Goal: Task Accomplishment & Management: Manage account settings

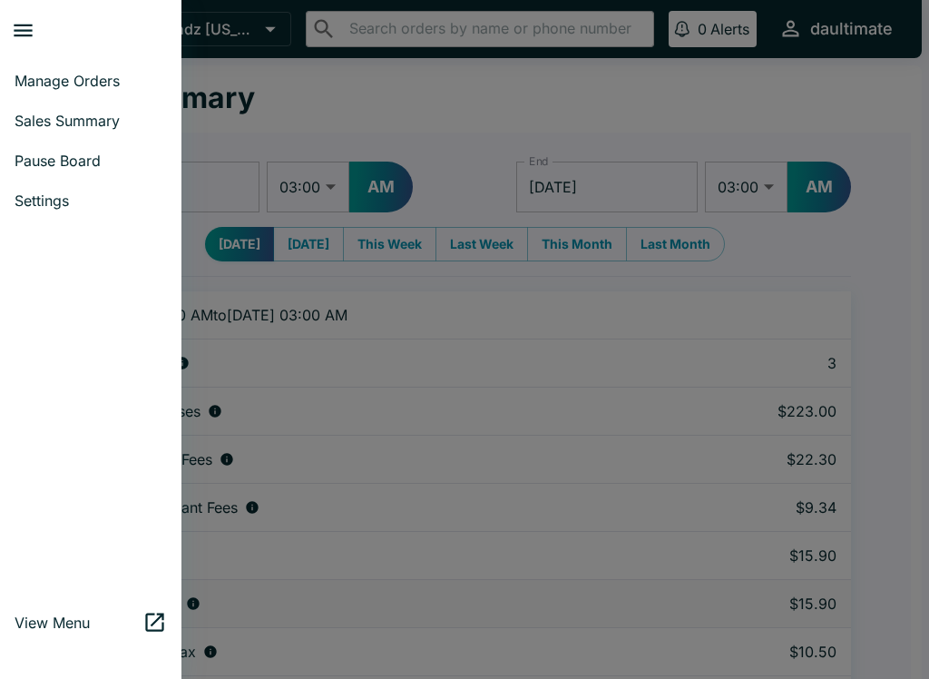
select select "03:00"
click at [33, 205] on span "Settings" at bounding box center [91, 200] width 152 height 18
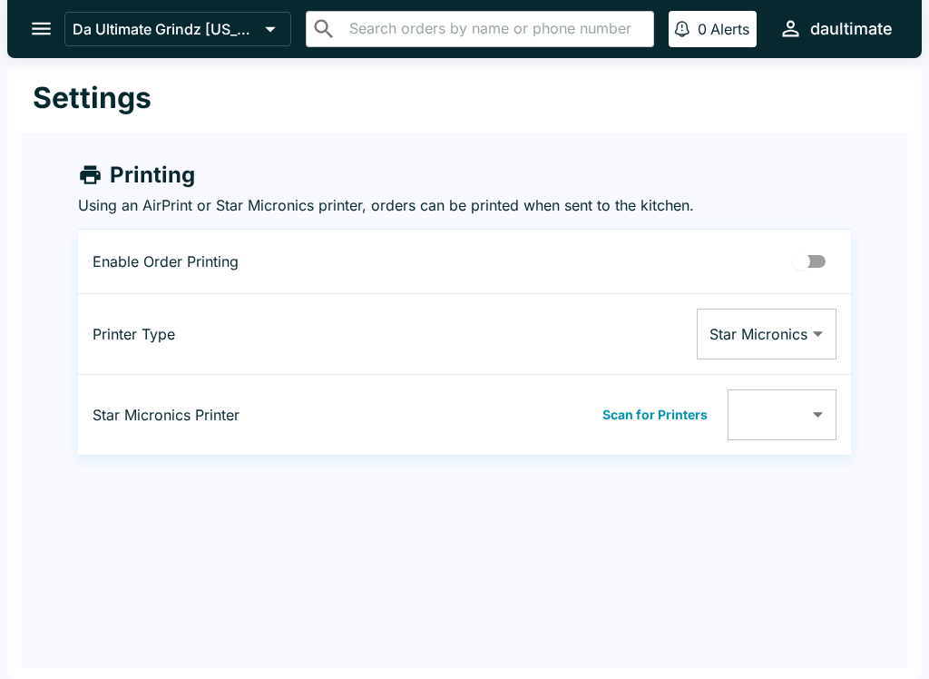
click at [44, 37] on icon "open drawer" at bounding box center [41, 28] width 24 height 24
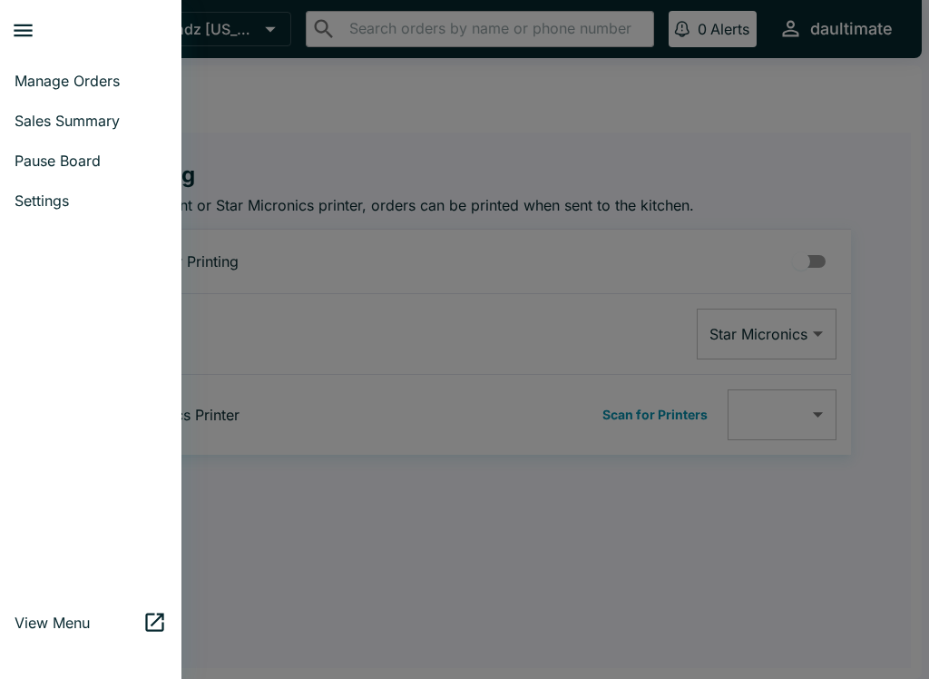
click at [25, 153] on span "Pause Board" at bounding box center [91, 161] width 152 height 18
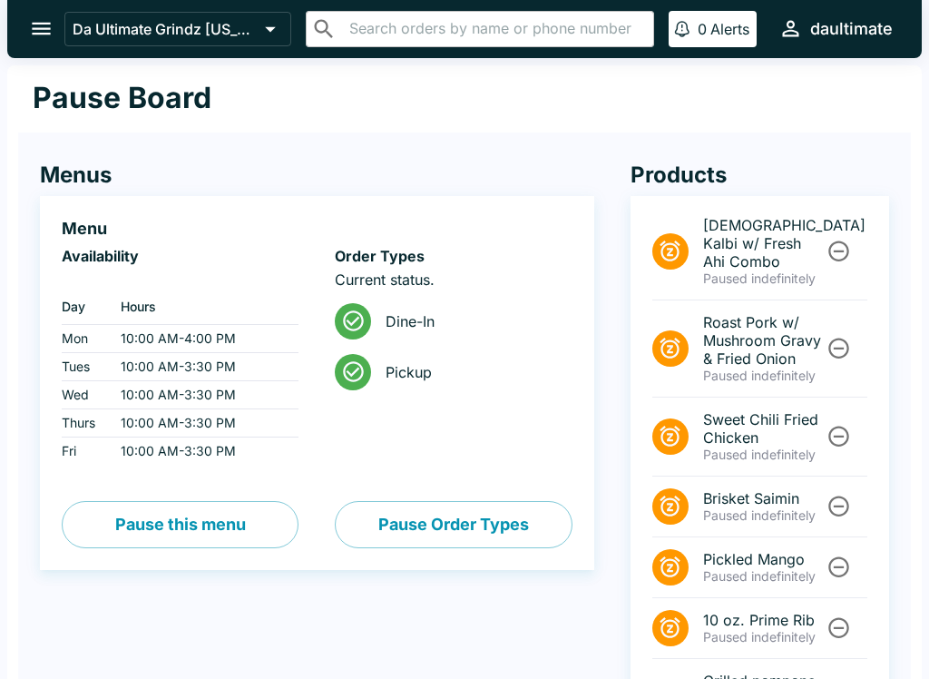
click at [39, 15] on button "open drawer" at bounding box center [41, 28] width 46 height 46
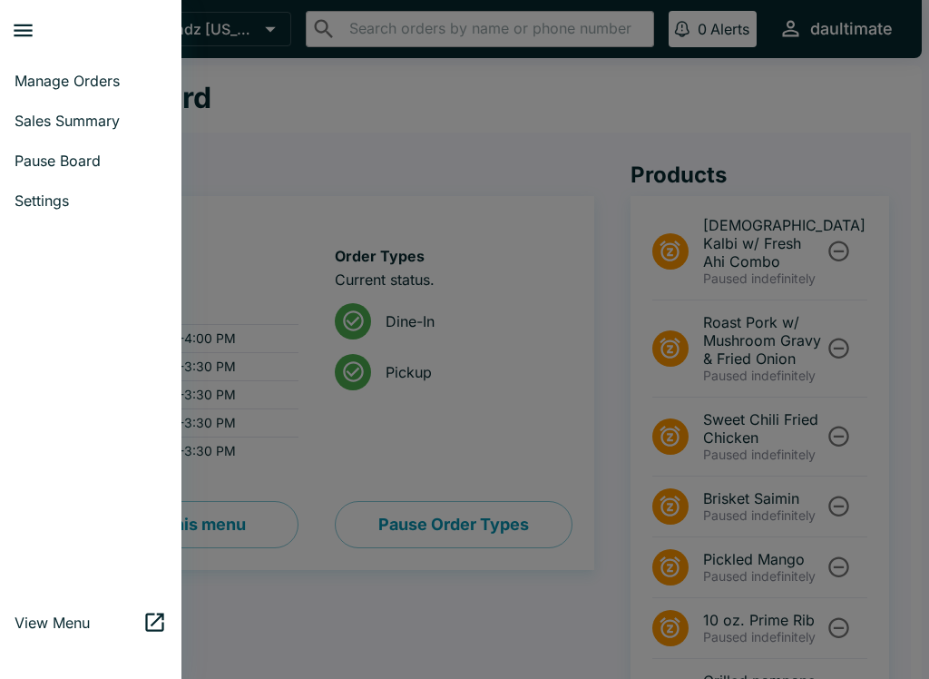
click at [29, 74] on span "Manage Orders" at bounding box center [91, 81] width 152 height 18
